Goal: Information Seeking & Learning: Find specific fact

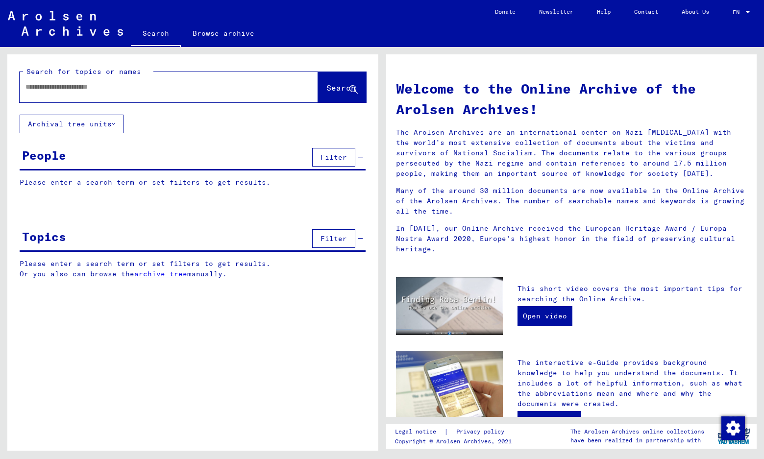
click at [111, 91] on input "text" at bounding box center [156, 87] width 263 height 10
paste input "**********"
type input "**********"
click at [327, 87] on span "Search" at bounding box center [341, 88] width 29 height 10
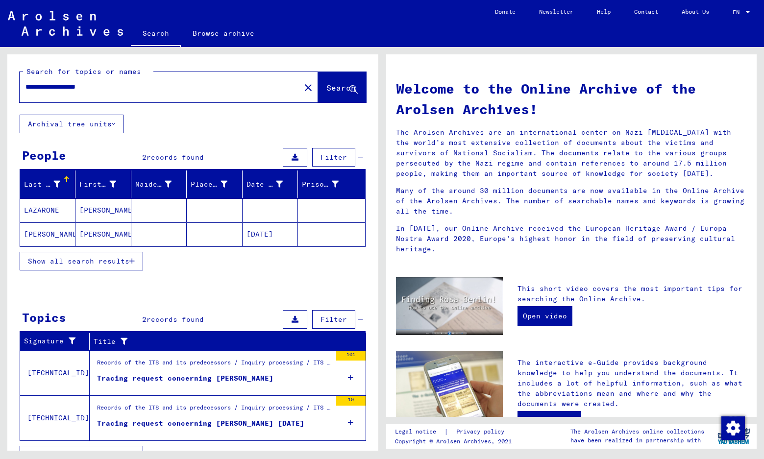
click at [256, 230] on mat-cell "[DATE]" at bounding box center [270, 235] width 55 height 24
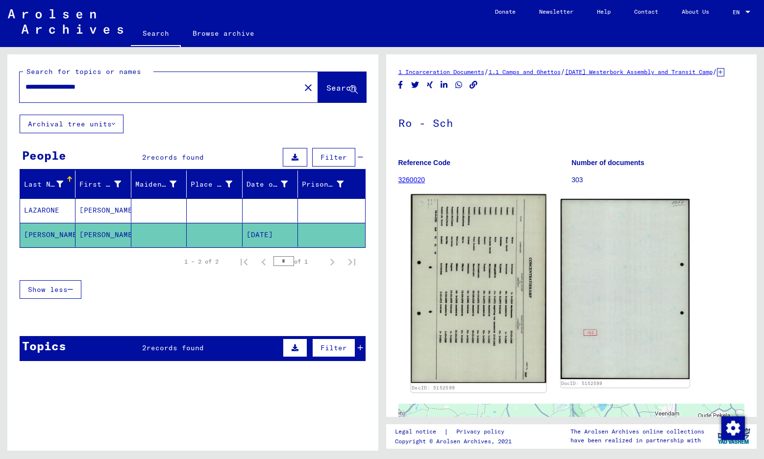
click at [481, 287] on img at bounding box center [478, 289] width 135 height 189
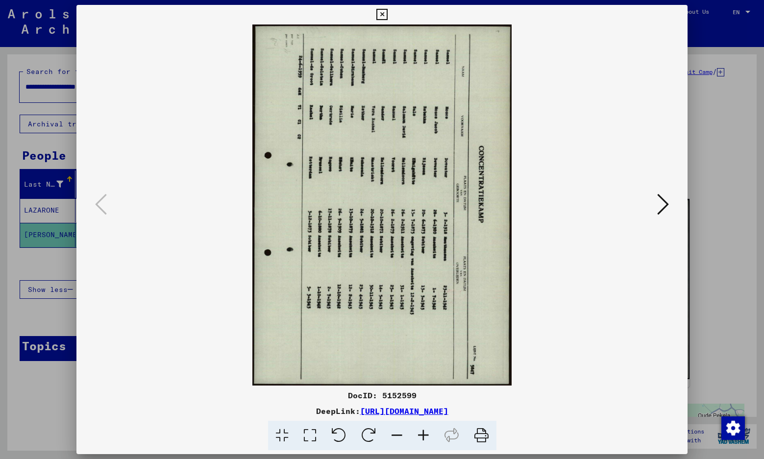
click at [343, 430] on icon at bounding box center [339, 436] width 30 height 30
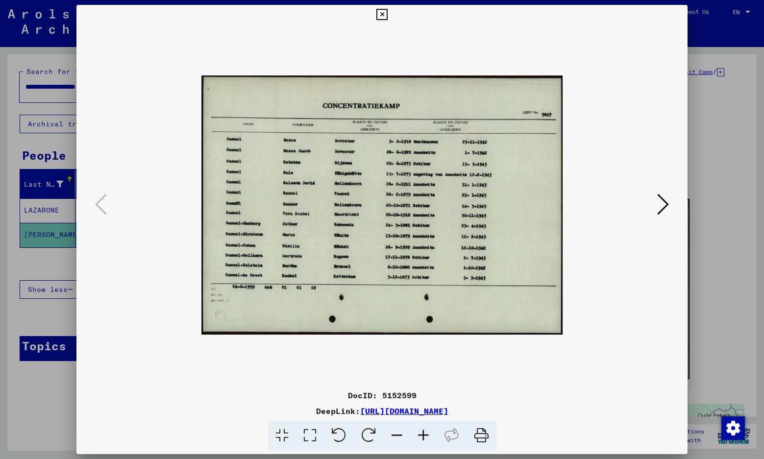
click at [425, 440] on icon at bounding box center [423, 436] width 26 height 30
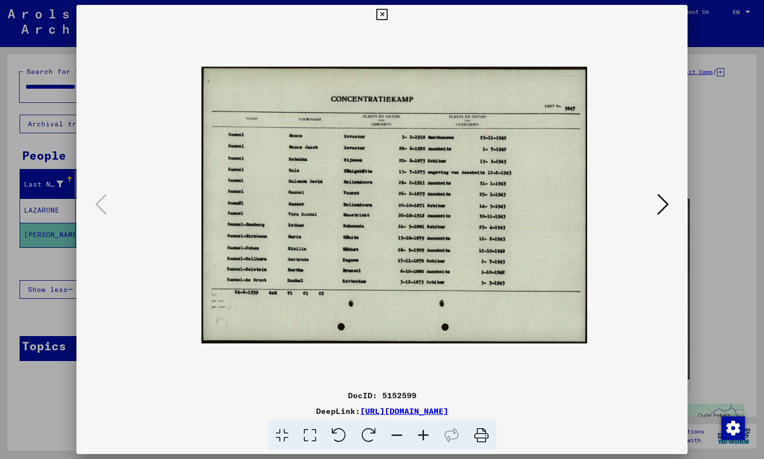
click at [425, 440] on icon at bounding box center [423, 436] width 26 height 30
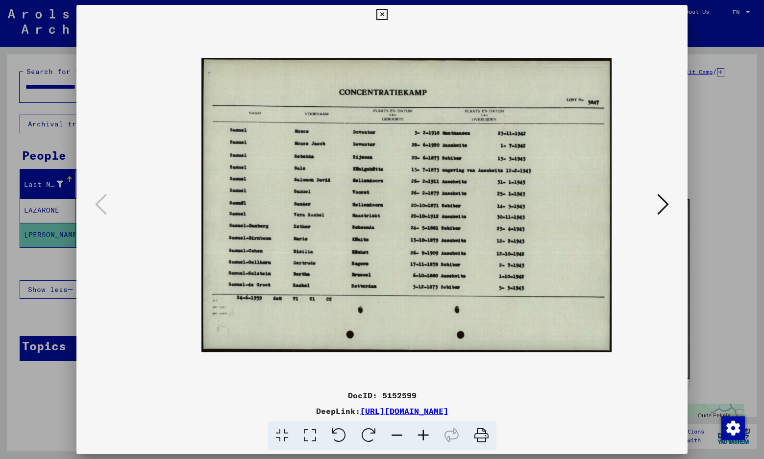
click at [425, 440] on icon at bounding box center [423, 436] width 26 height 30
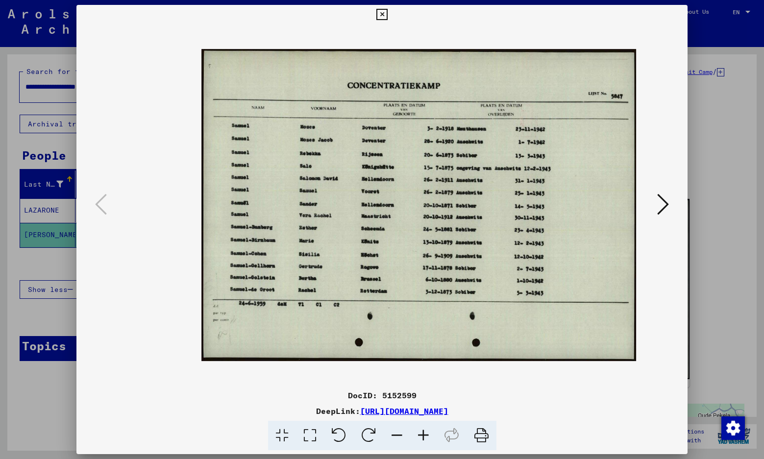
click at [425, 440] on icon at bounding box center [423, 436] width 26 height 30
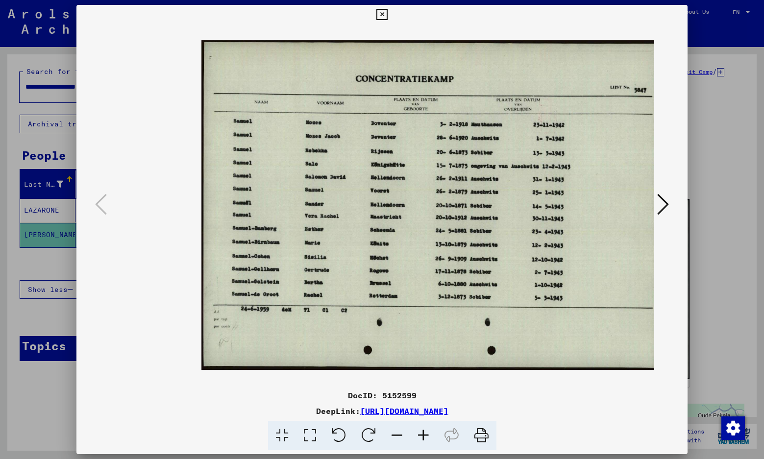
click at [425, 440] on icon at bounding box center [423, 436] width 26 height 30
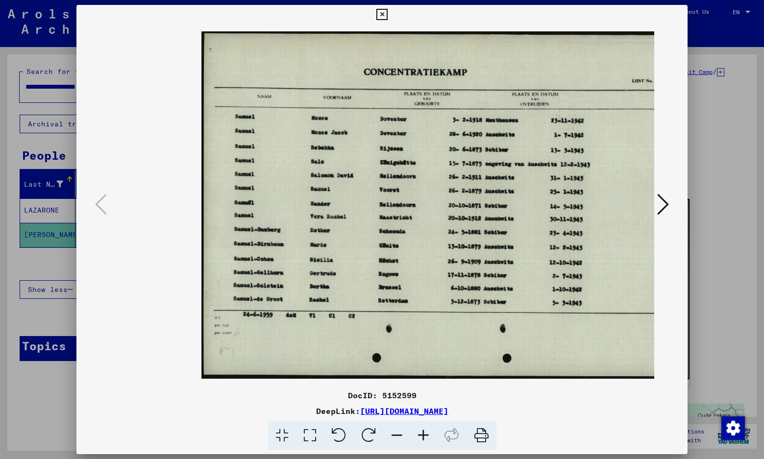
click at [427, 433] on icon at bounding box center [423, 436] width 26 height 30
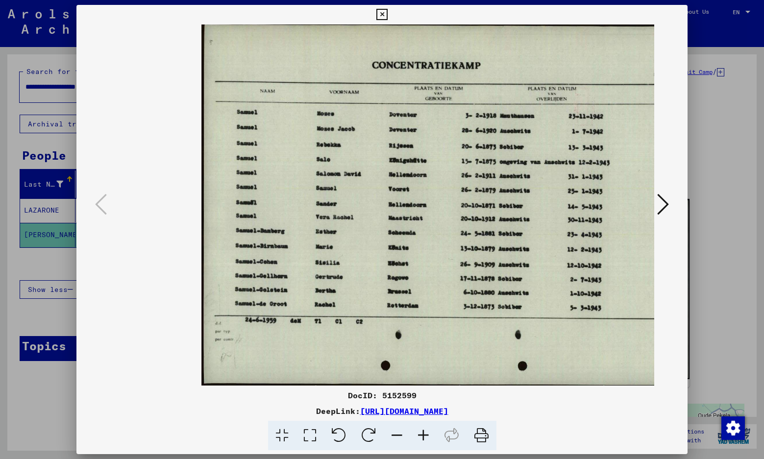
click at [427, 433] on icon at bounding box center [423, 436] width 26 height 30
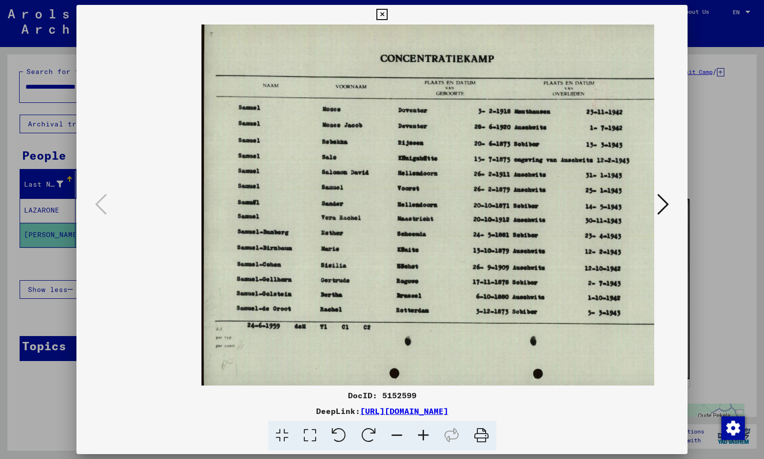
click at [427, 433] on icon at bounding box center [423, 436] width 26 height 30
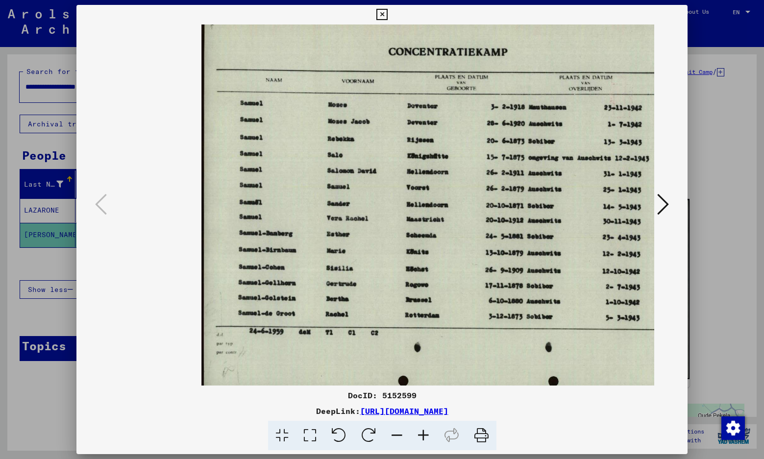
click at [427, 433] on icon at bounding box center [423, 436] width 26 height 30
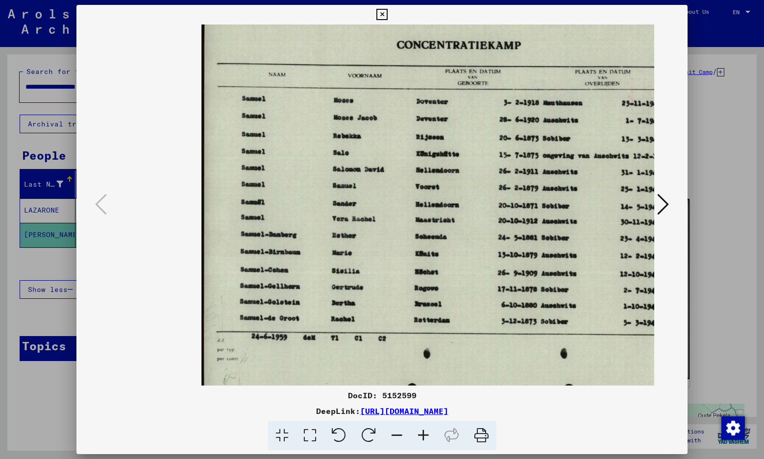
click at [427, 433] on icon at bounding box center [423, 436] width 26 height 30
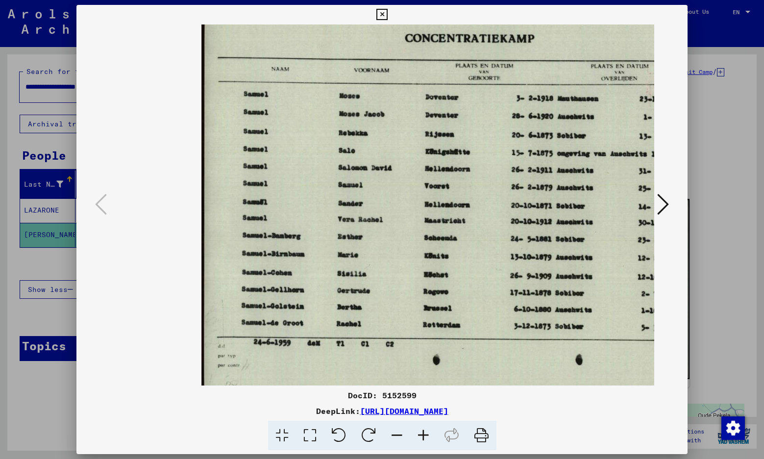
click at [427, 433] on icon at bounding box center [423, 436] width 26 height 30
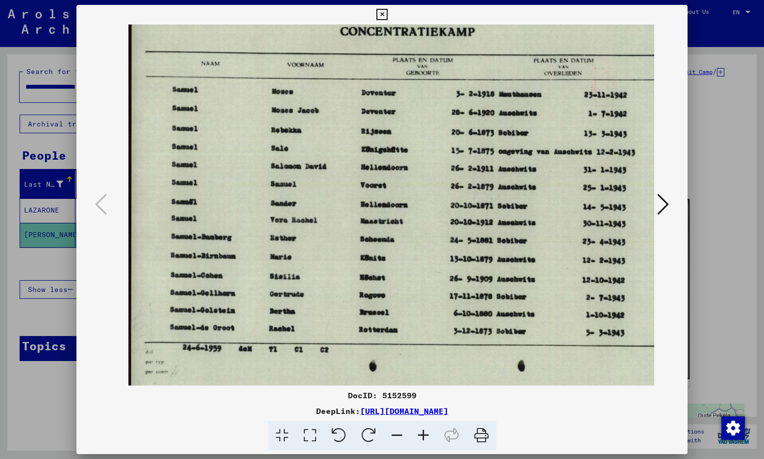
drag, startPoint x: 573, startPoint y: 236, endPoint x: 500, endPoint y: 239, distance: 73.6
click at [500, 239] on img at bounding box center [443, 204] width 631 height 453
click at [398, 437] on icon at bounding box center [397, 436] width 26 height 30
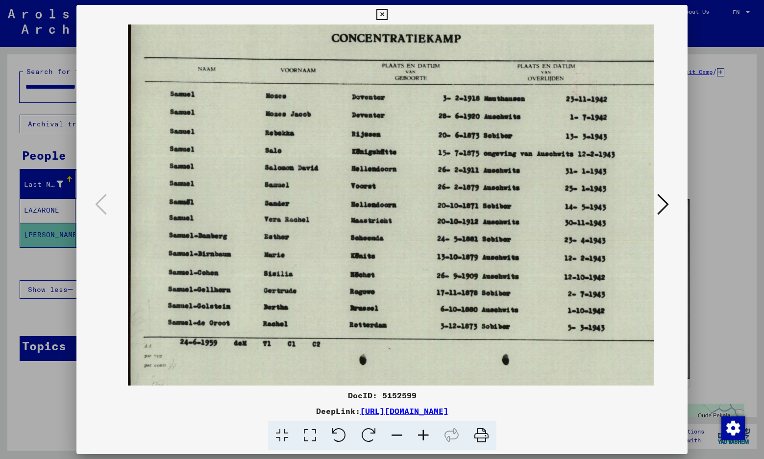
click at [398, 437] on icon at bounding box center [397, 436] width 26 height 30
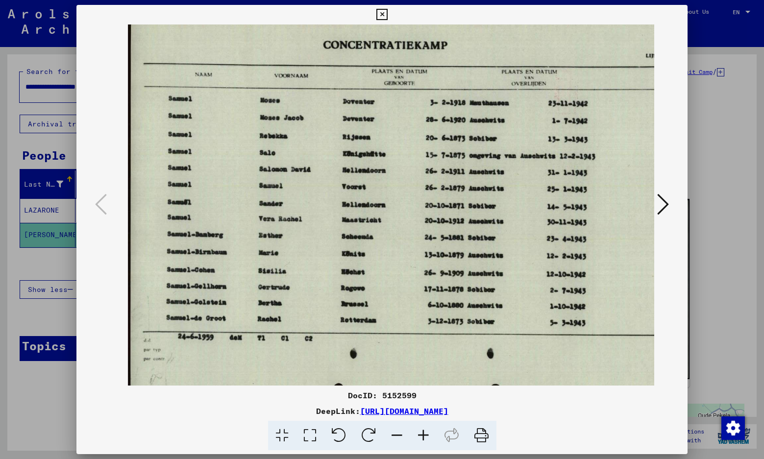
click at [398, 437] on icon at bounding box center [397, 436] width 26 height 30
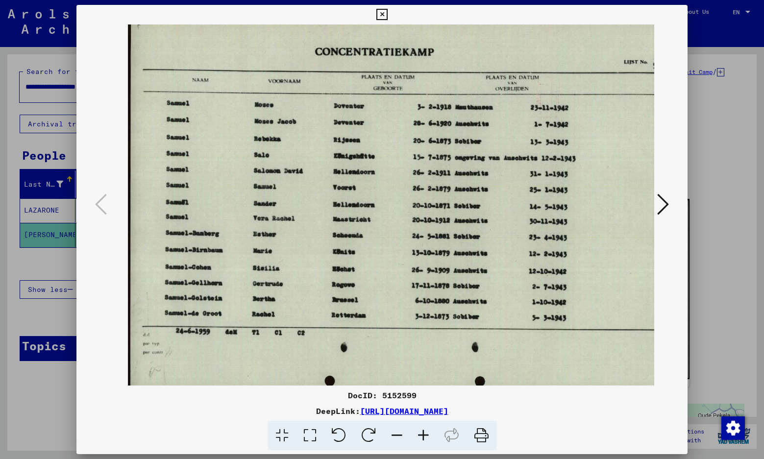
click at [397, 437] on icon at bounding box center [397, 436] width 26 height 30
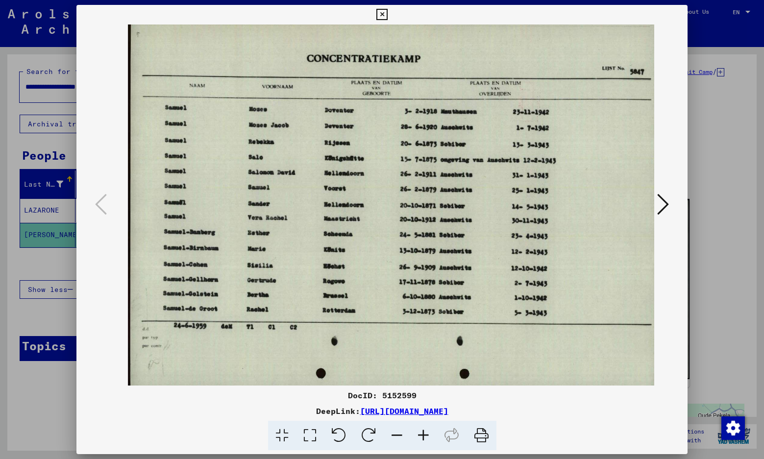
click at [397, 437] on icon at bounding box center [397, 436] width 26 height 30
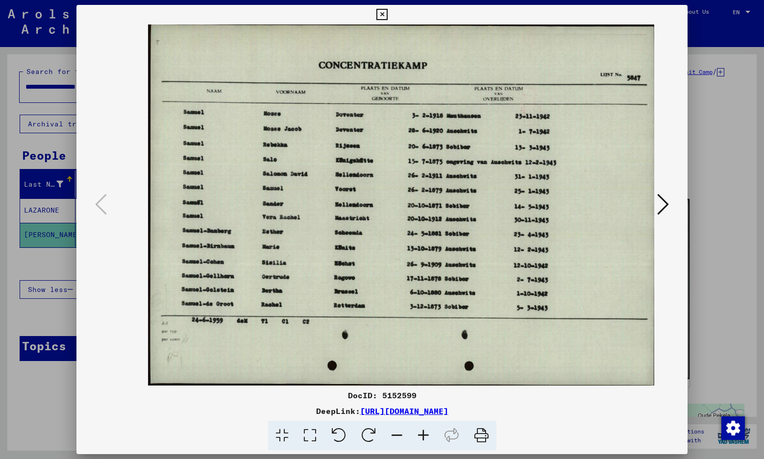
click at [397, 437] on icon at bounding box center [397, 436] width 26 height 30
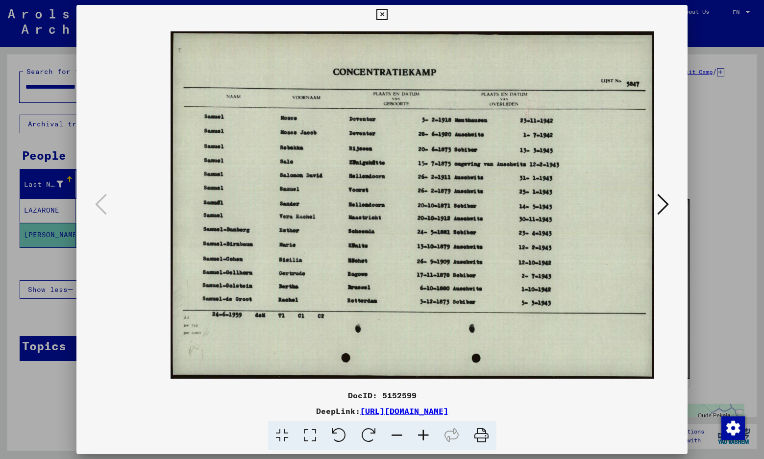
scroll to position [0, 29]
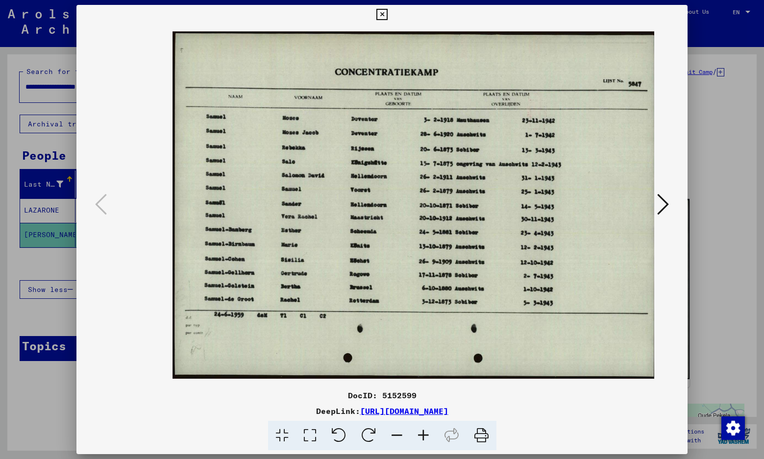
click at [667, 206] on icon at bounding box center [664, 205] width 12 height 24
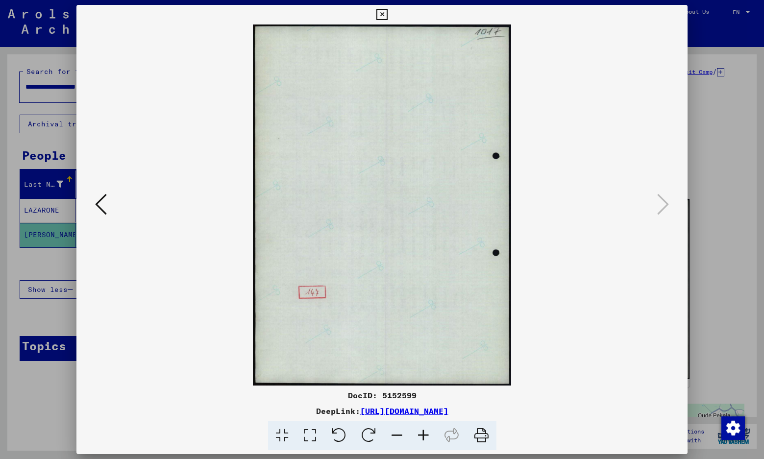
click at [373, 428] on icon at bounding box center [369, 436] width 30 height 30
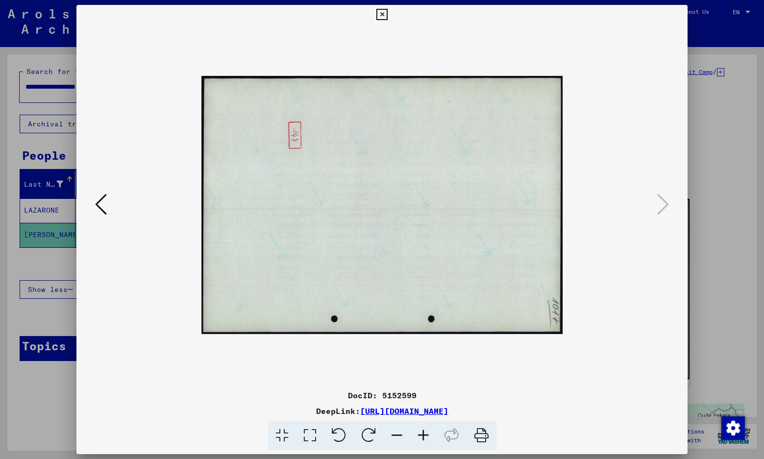
drag, startPoint x: 527, startPoint y: 413, endPoint x: 261, endPoint y: 410, distance: 265.3
click at [261, 410] on div "DeepLink: [URL][DOMAIN_NAME]" at bounding box center [382, 412] width 612 height 12
copy link "[URL][DOMAIN_NAME]"
